Goal: Transaction & Acquisition: Subscribe to service/newsletter

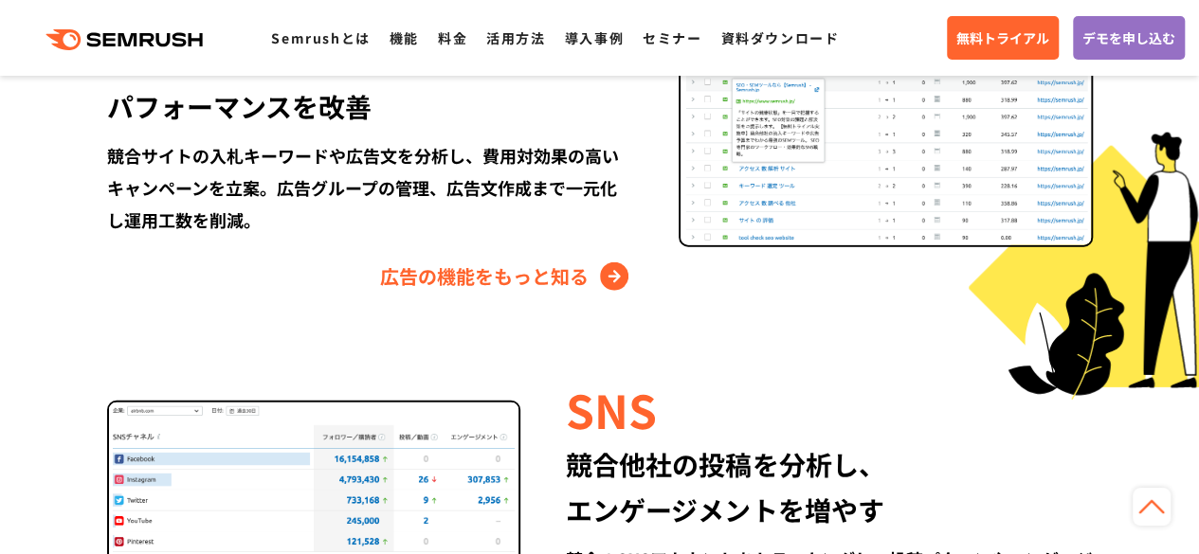
scroll to position [2370, 0]
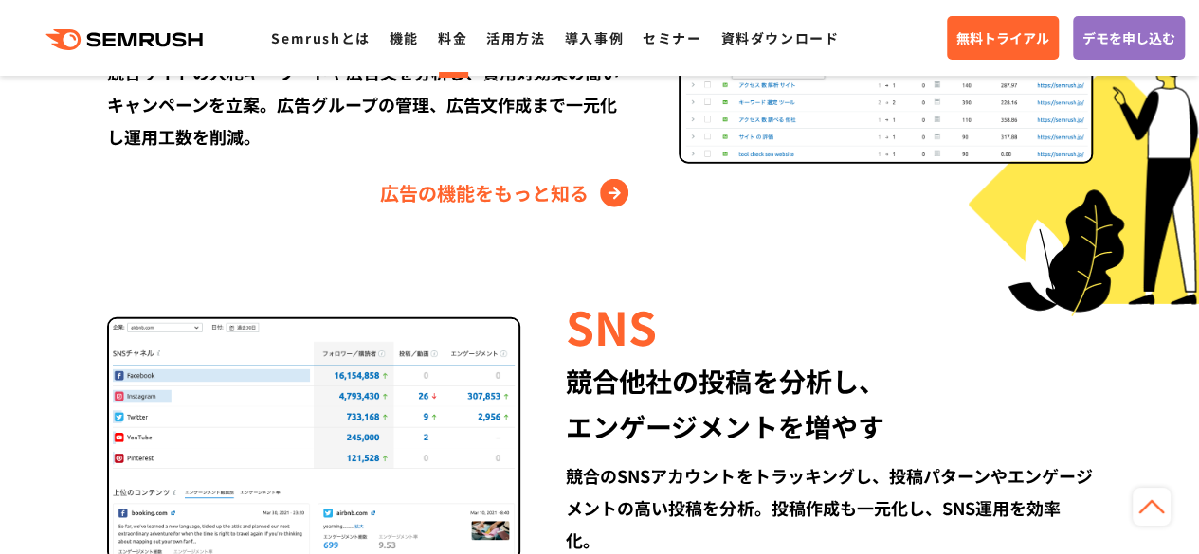
click at [449, 39] on link "料金" at bounding box center [452, 37] width 29 height 19
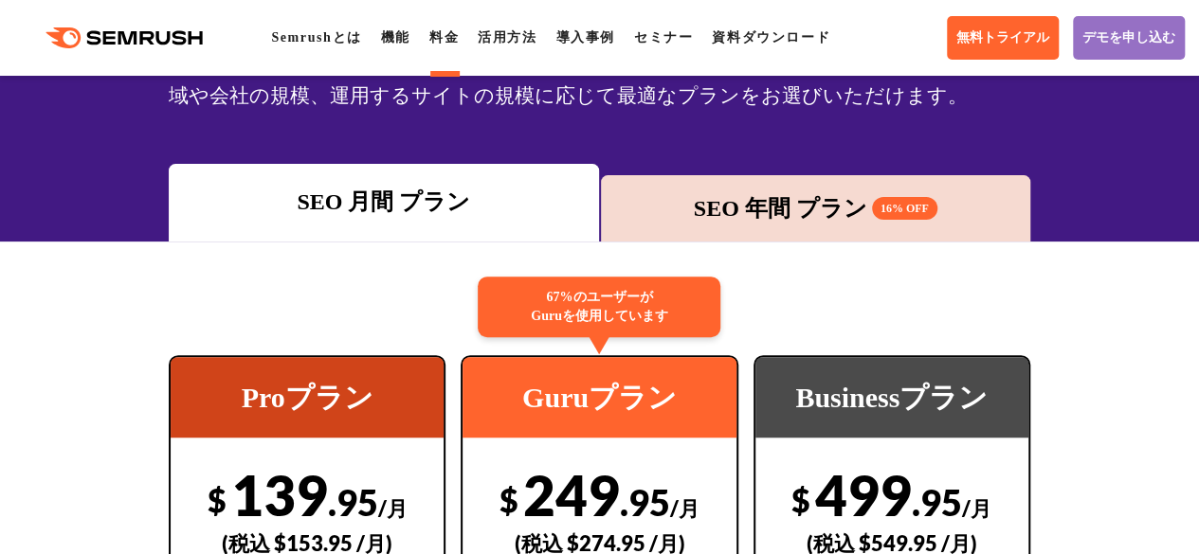
scroll to position [190, 0]
click at [722, 235] on div "SEO 年間 プラン 16% OFF" at bounding box center [815, 208] width 429 height 66
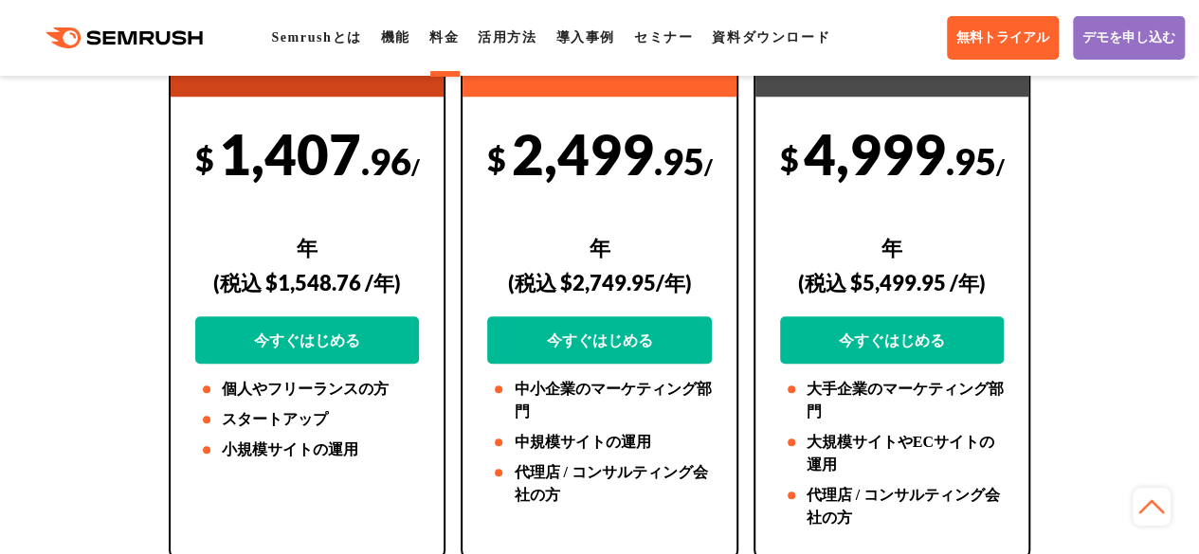
scroll to position [474, 0]
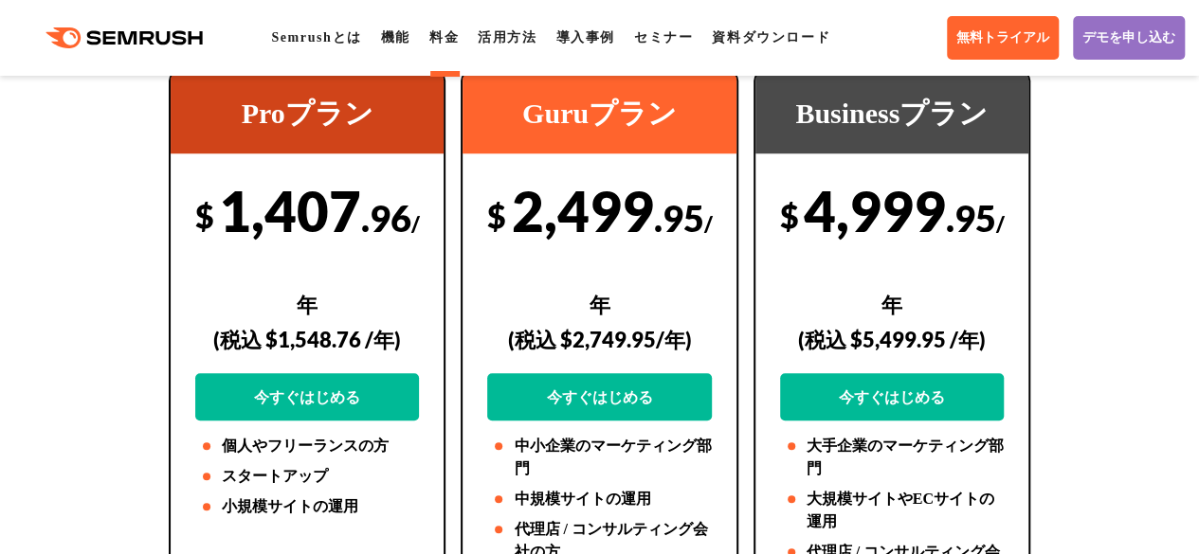
click at [817, 225] on div "$ 4,999 .95 /年 (税込 $5,499.95 /年) 今すぐはじめる" at bounding box center [892, 299] width 224 height 244
